Goal: Transaction & Acquisition: Purchase product/service

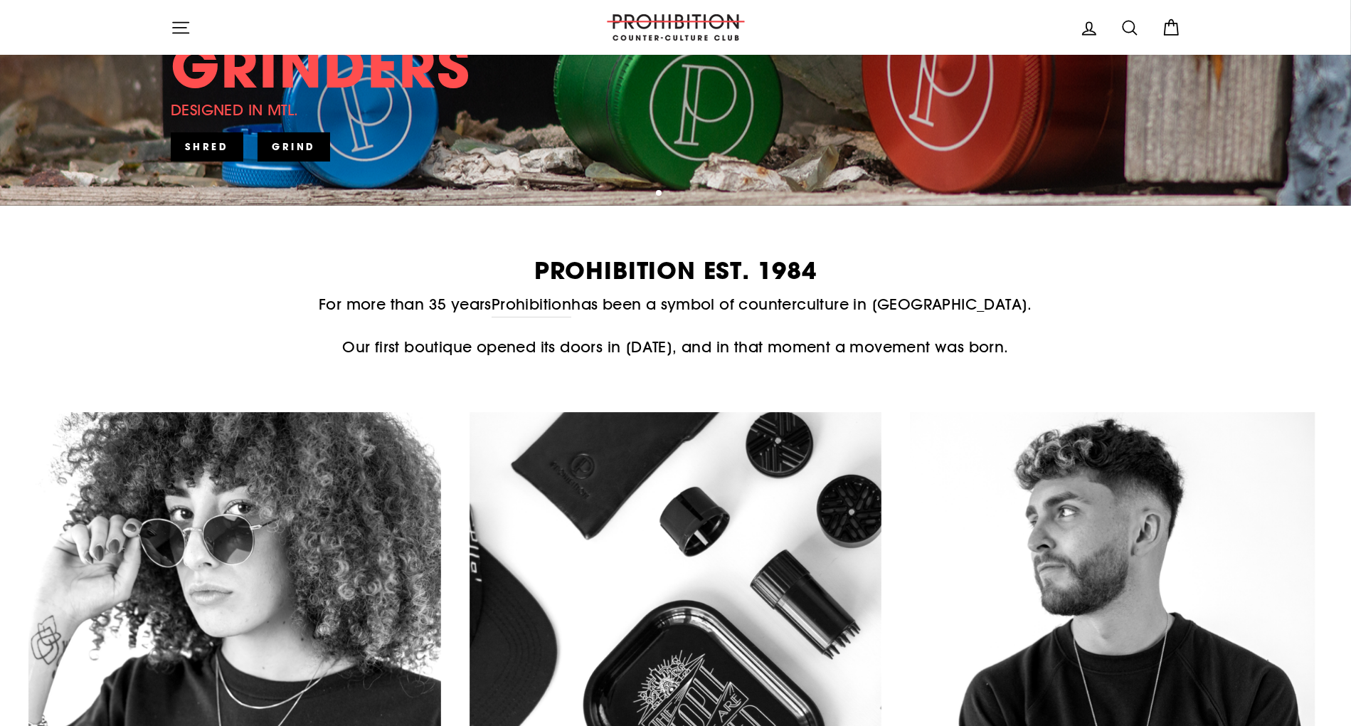
scroll to position [711, 0]
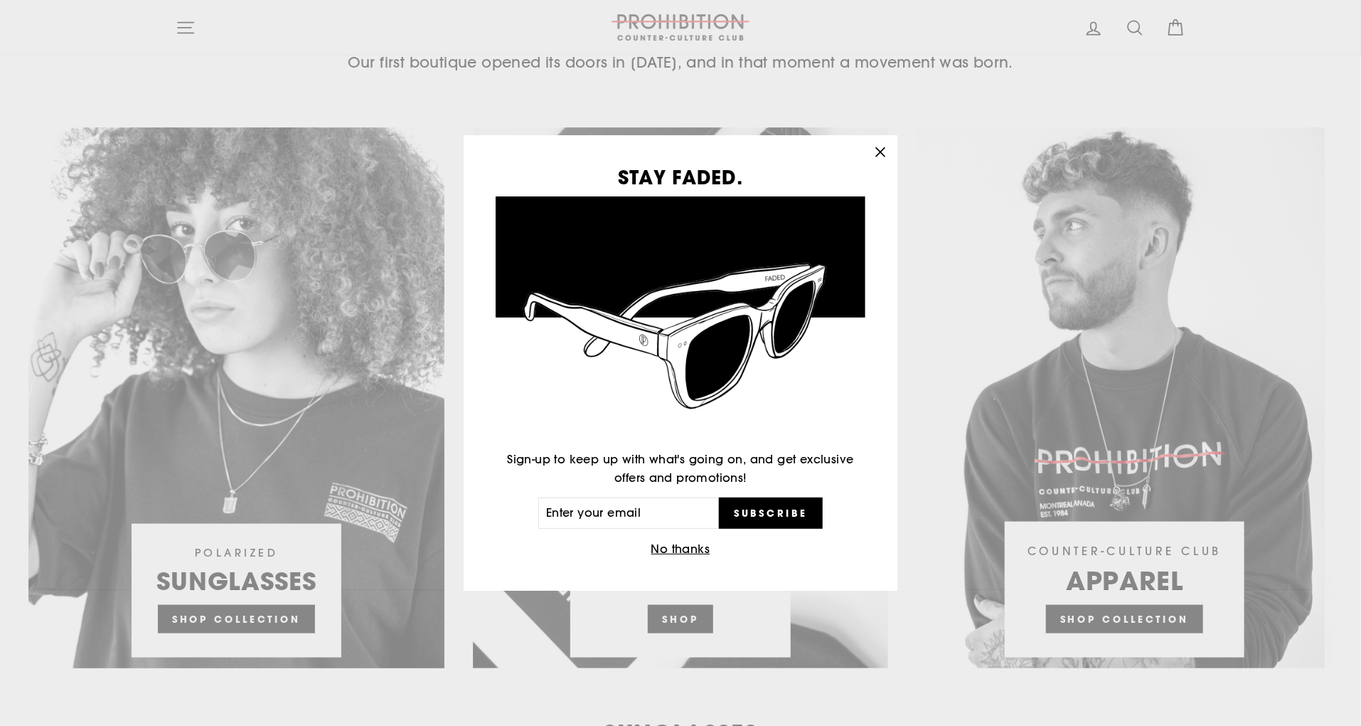
click at [886, 155] on icon "button" at bounding box center [881, 152] width 20 height 20
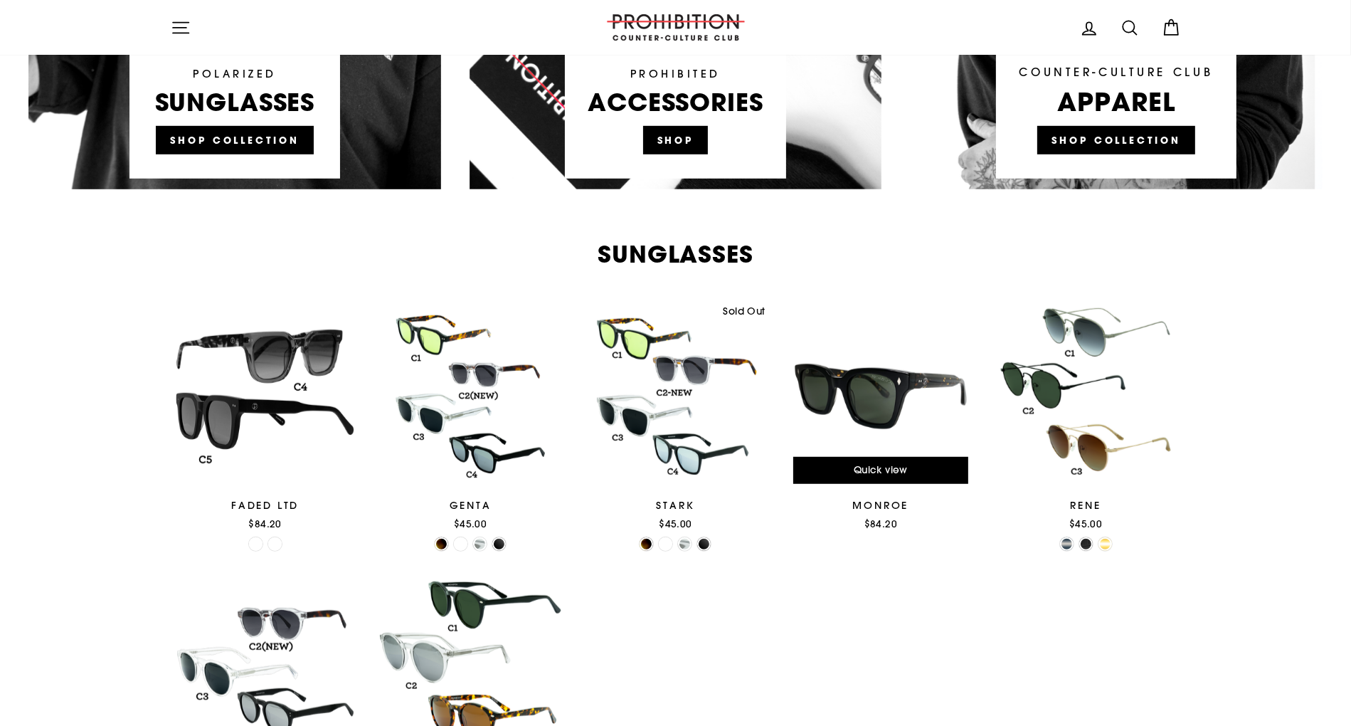
scroll to position [1067, 0]
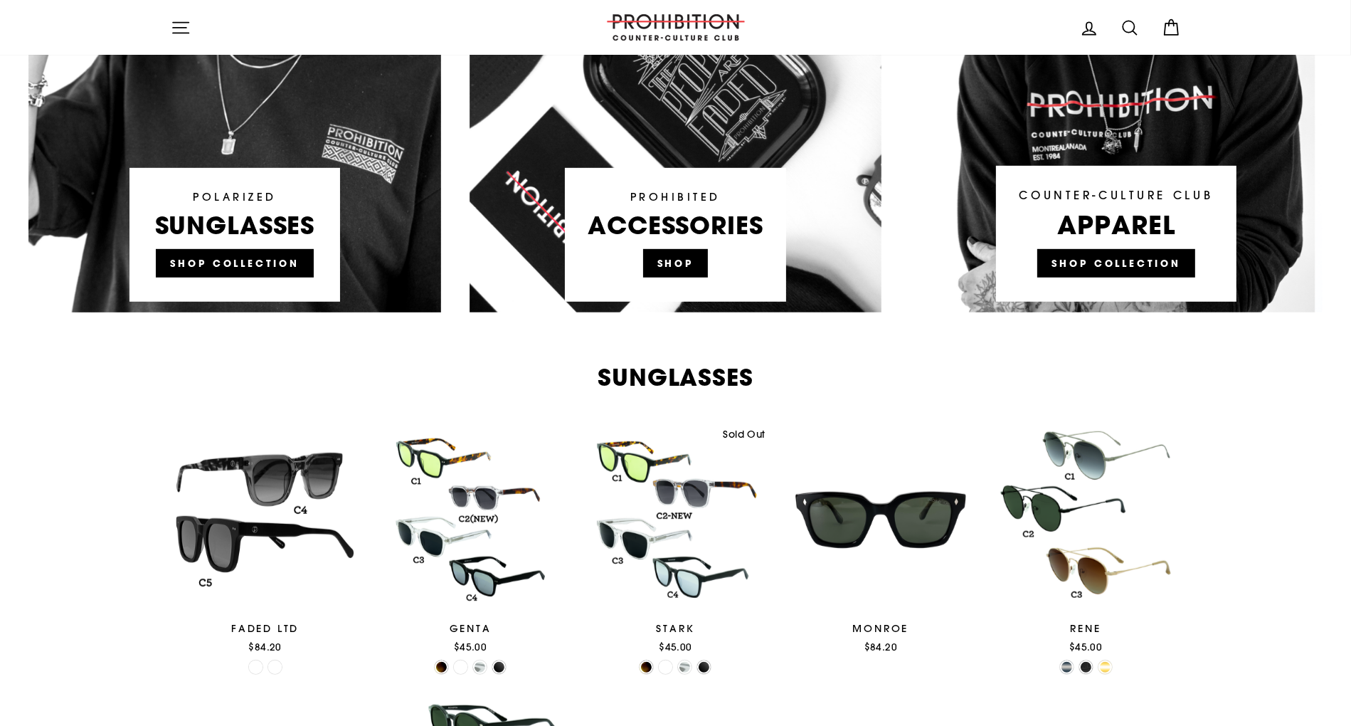
click at [682, 253] on link at bounding box center [675, 42] width 413 height 541
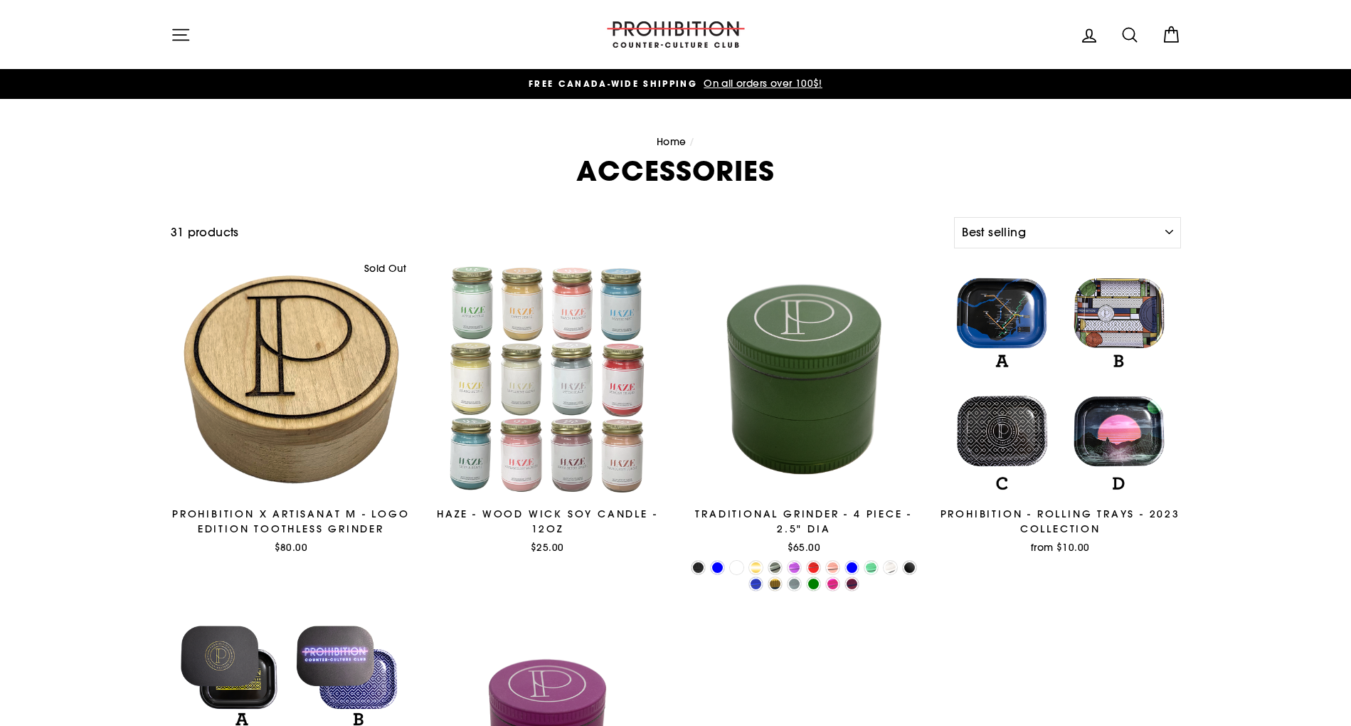
select select "best-selling"
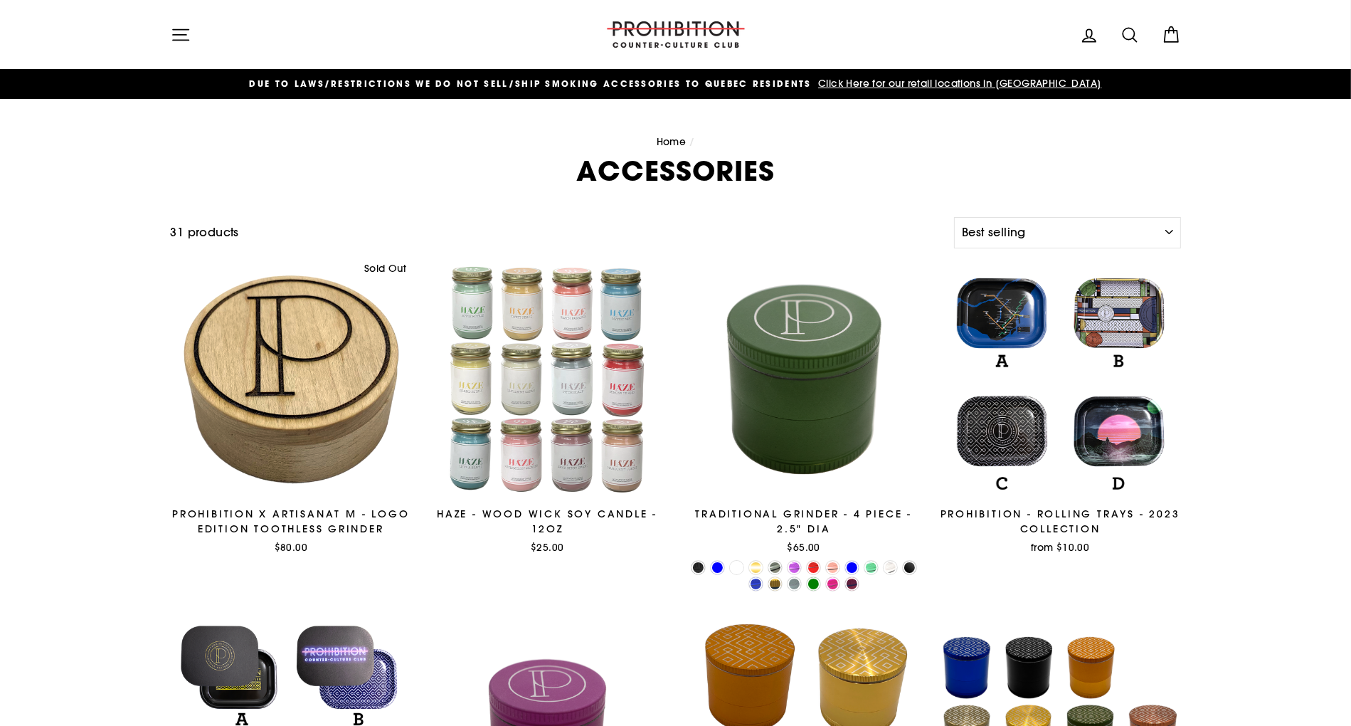
click at [183, 38] on icon "button" at bounding box center [181, 35] width 20 height 20
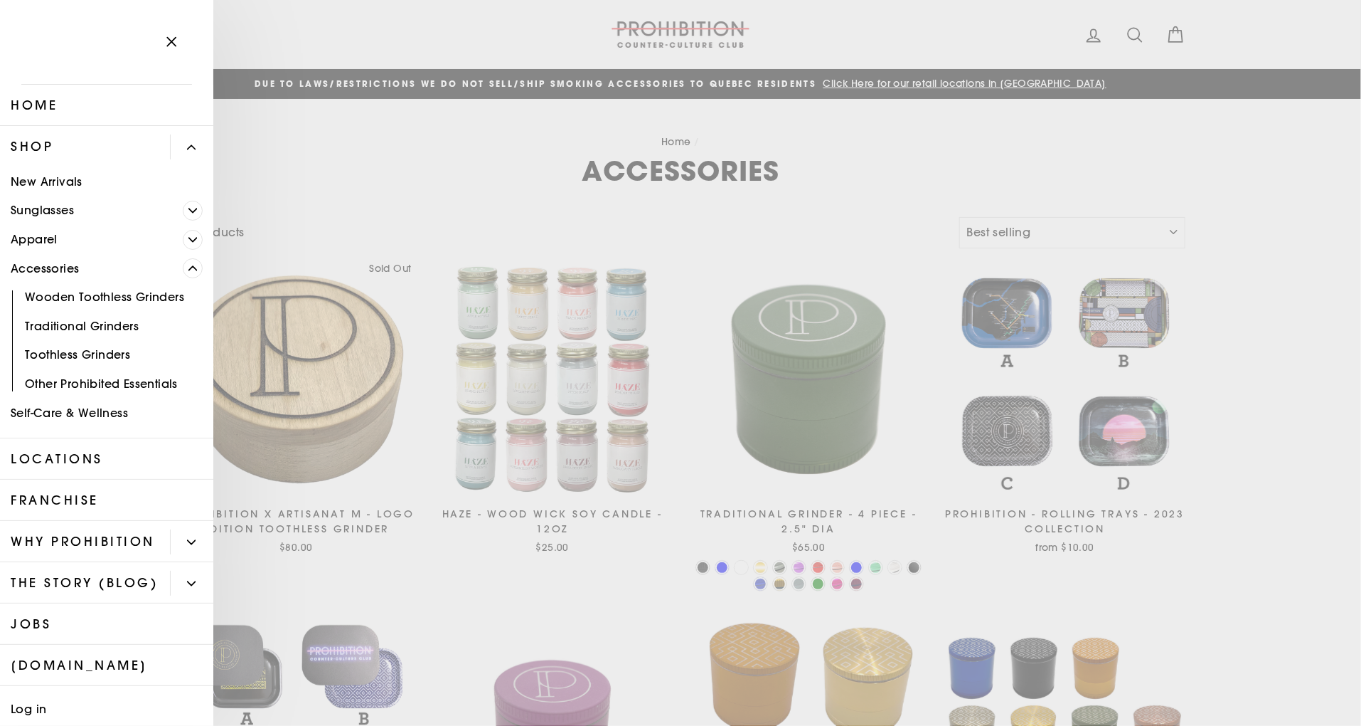
click at [189, 270] on icon "Primary" at bounding box center [193, 268] width 9 height 9
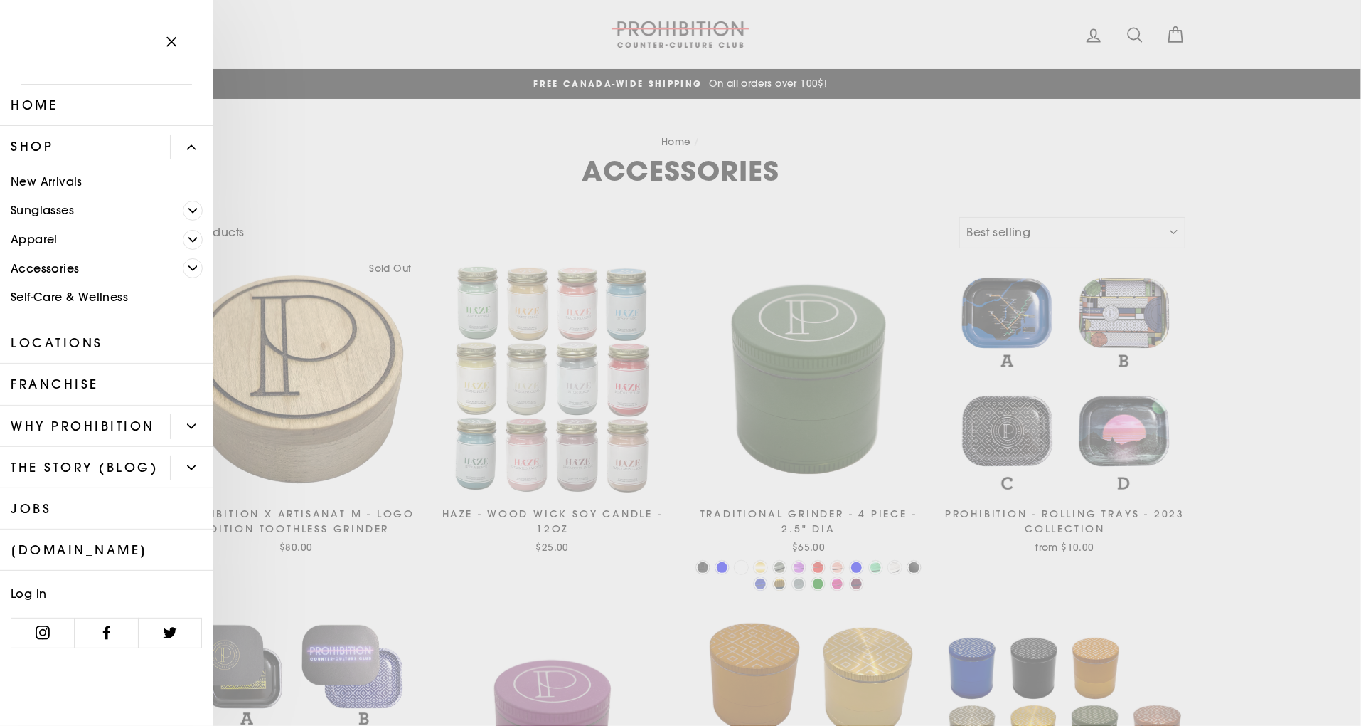
click at [191, 428] on icon "Primary" at bounding box center [192, 426] width 8 height 4
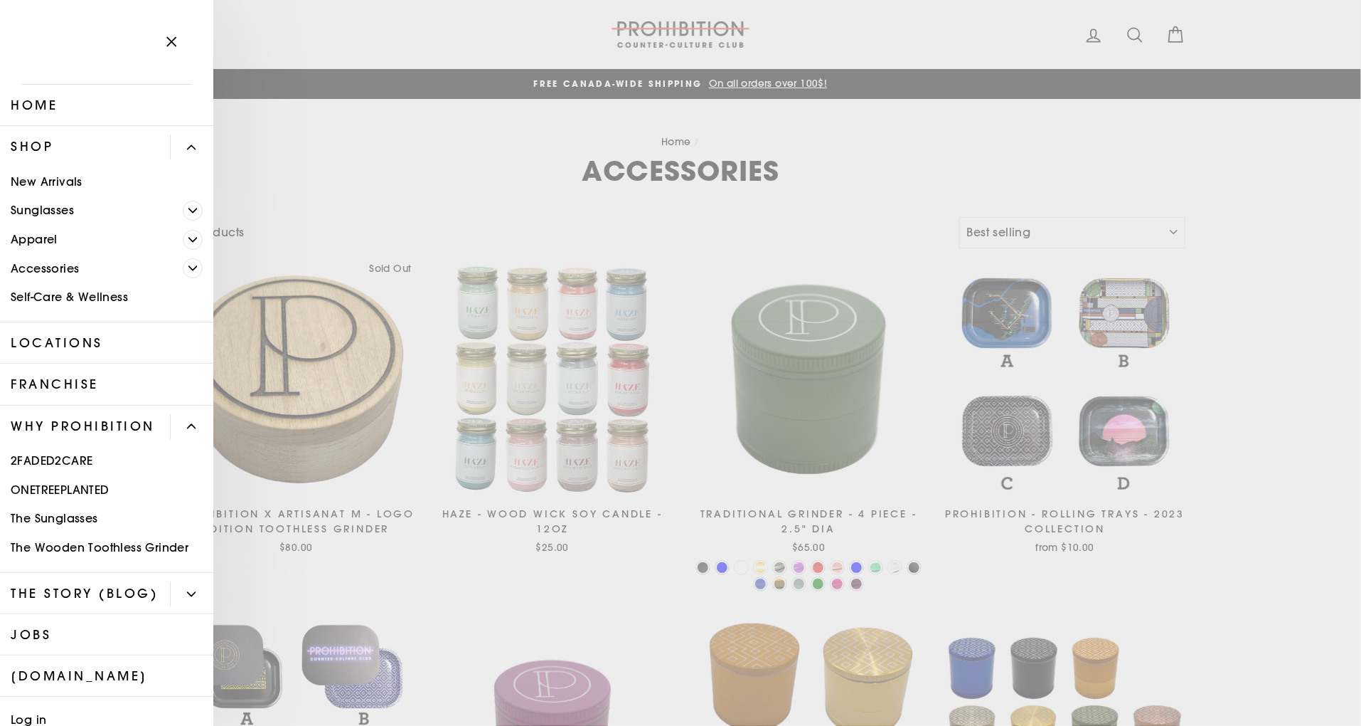
click at [191, 427] on button "Primary" at bounding box center [191, 426] width 43 height 25
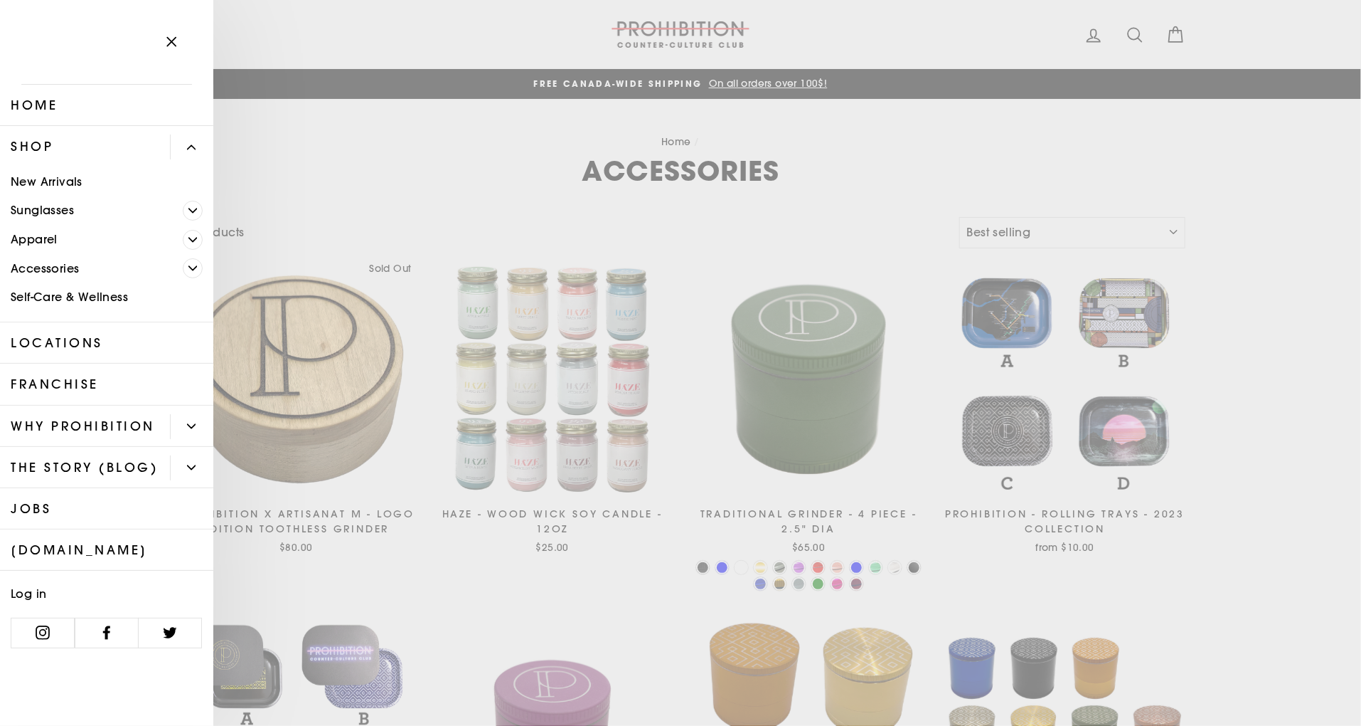
click at [185, 467] on button "Primary" at bounding box center [191, 467] width 43 height 25
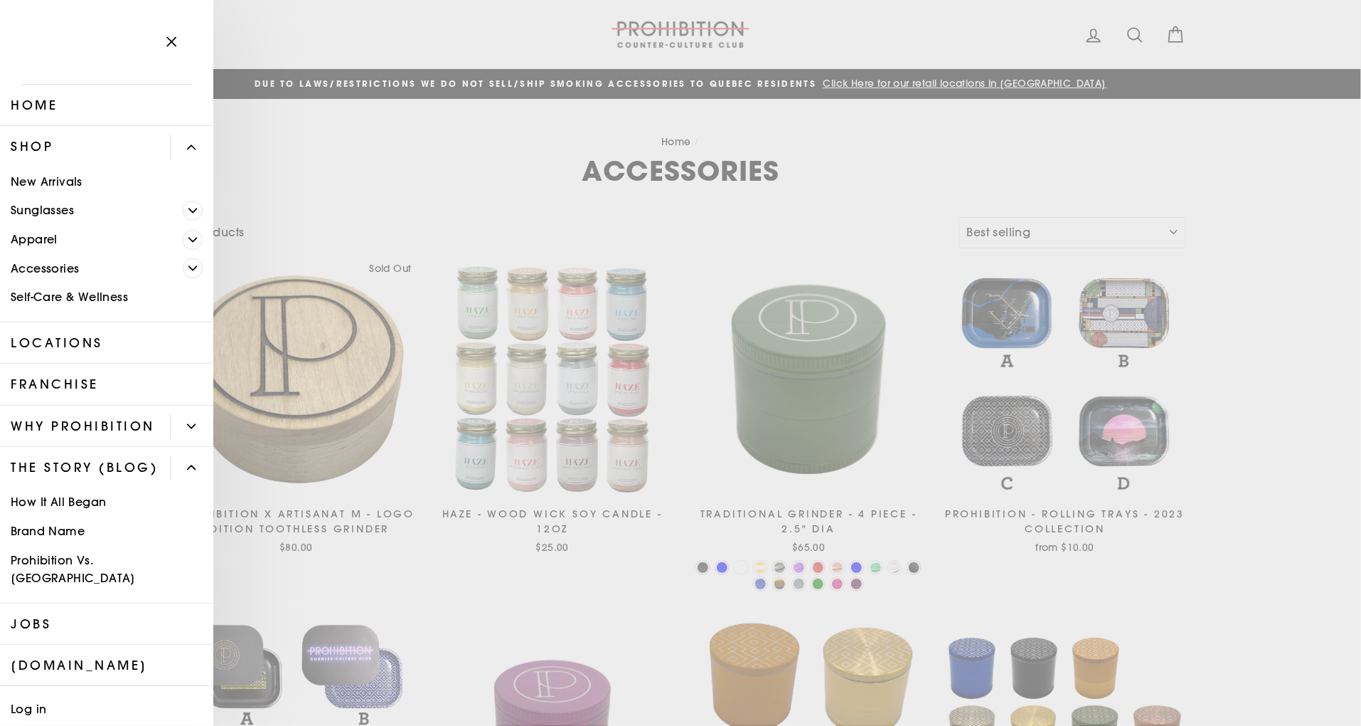
click at [187, 472] on icon "Primary" at bounding box center [191, 467] width 9 height 9
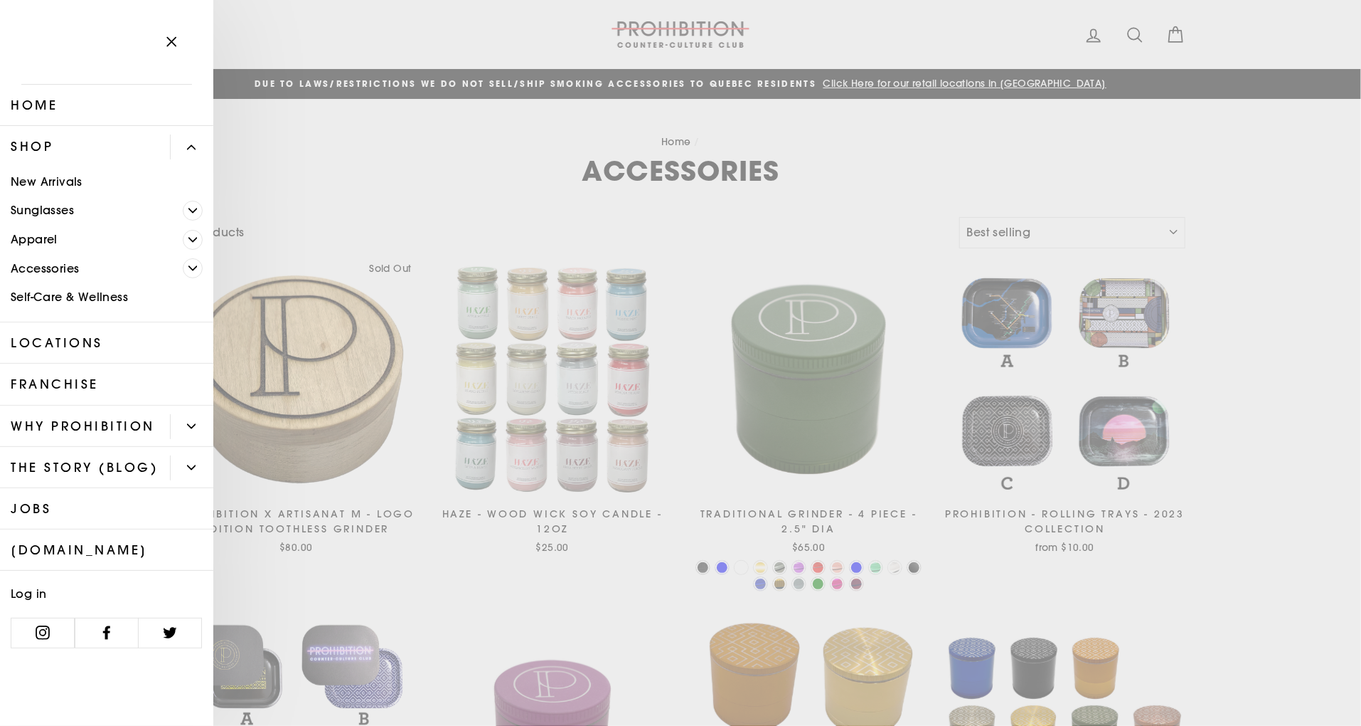
click at [48, 298] on link "Self-Care & Wellness" at bounding box center [106, 297] width 213 height 29
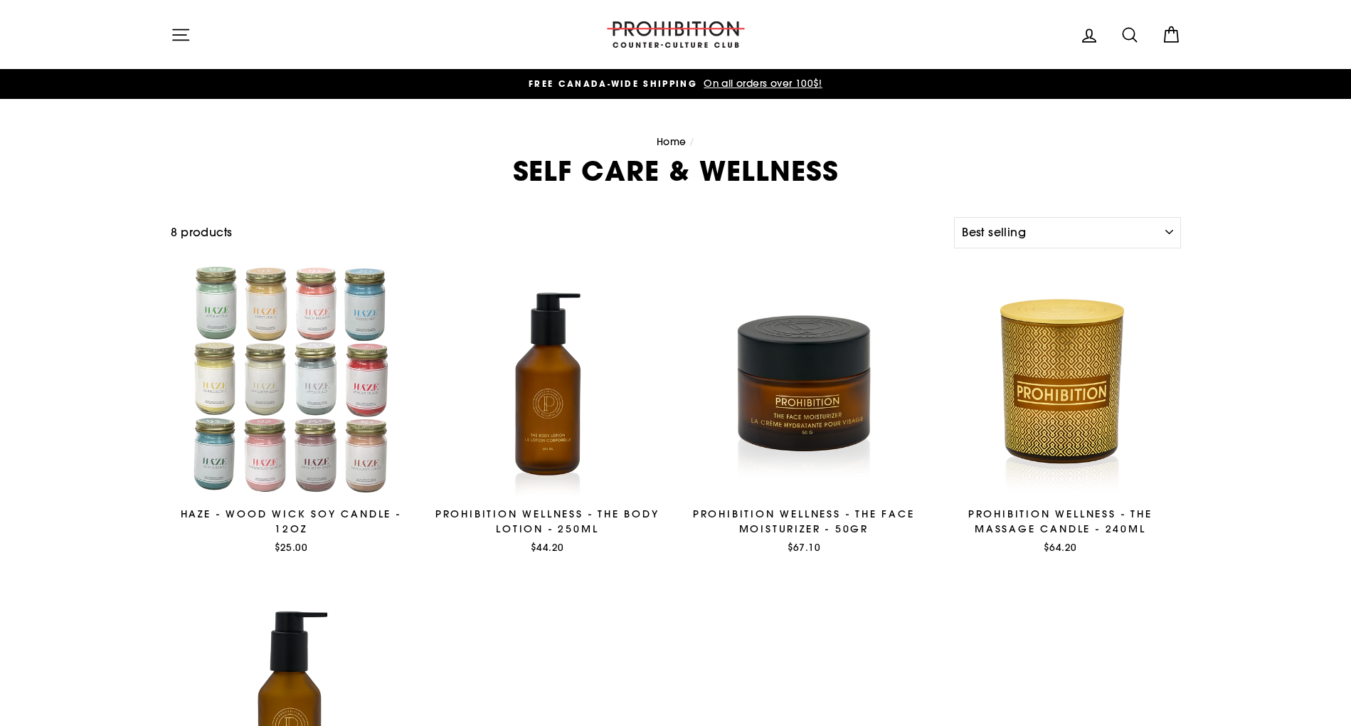
select select "best-selling"
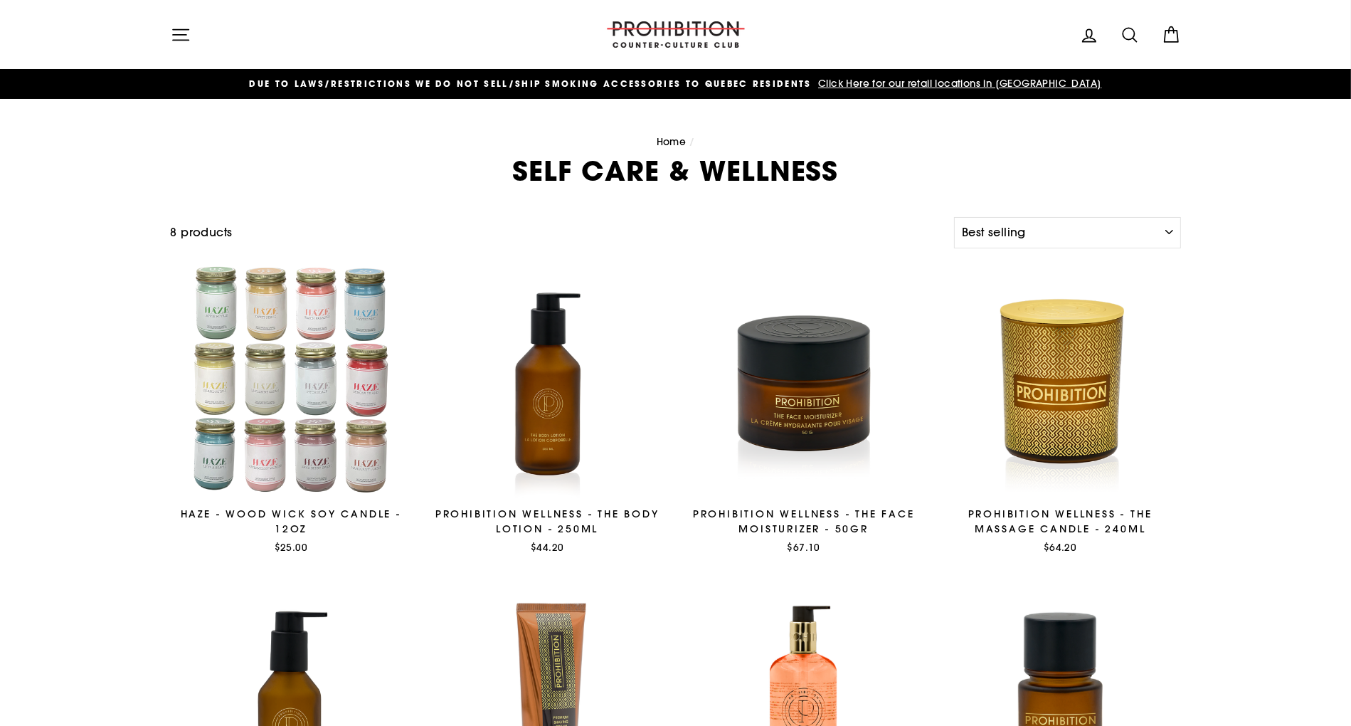
click at [680, 31] on img at bounding box center [676, 34] width 142 height 26
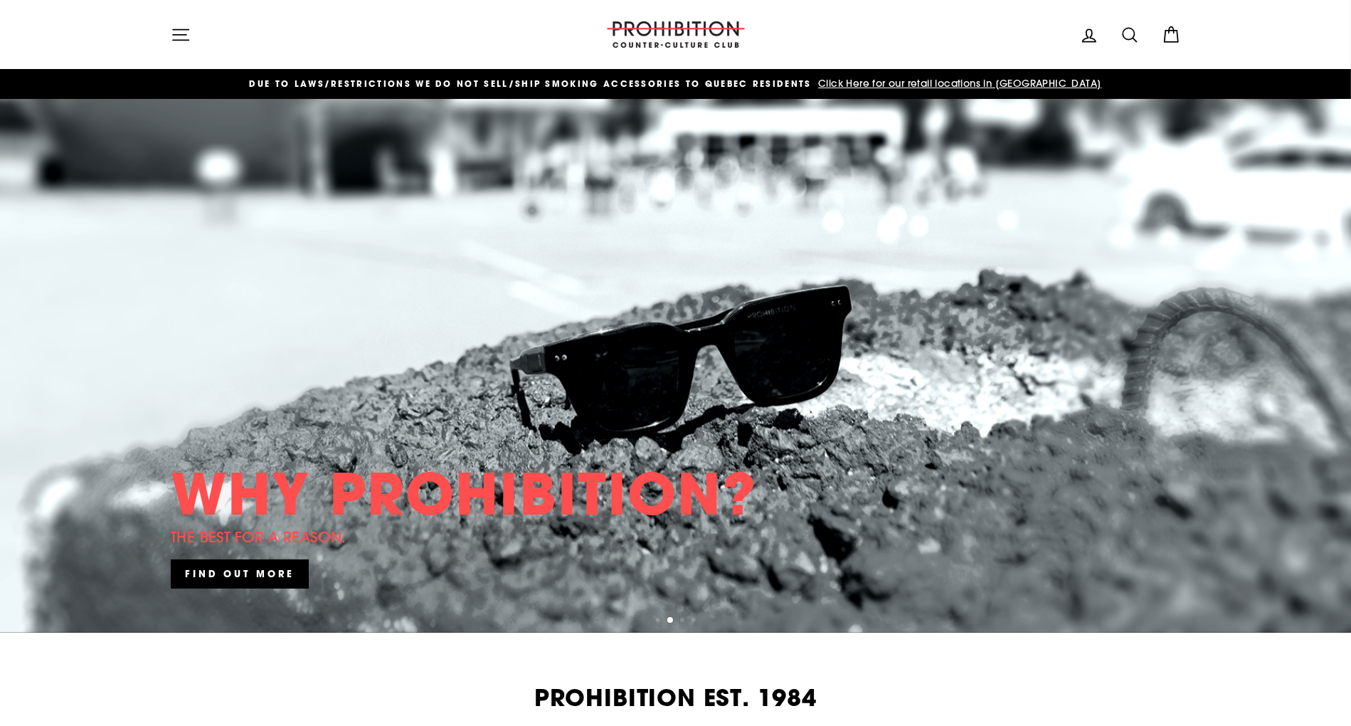
click at [1138, 38] on icon at bounding box center [1130, 35] width 20 height 20
type input "pipe"
click at [171, 11] on button "Search" at bounding box center [186, 35] width 31 height 48
